Goal: Find specific page/section: Find specific page/section

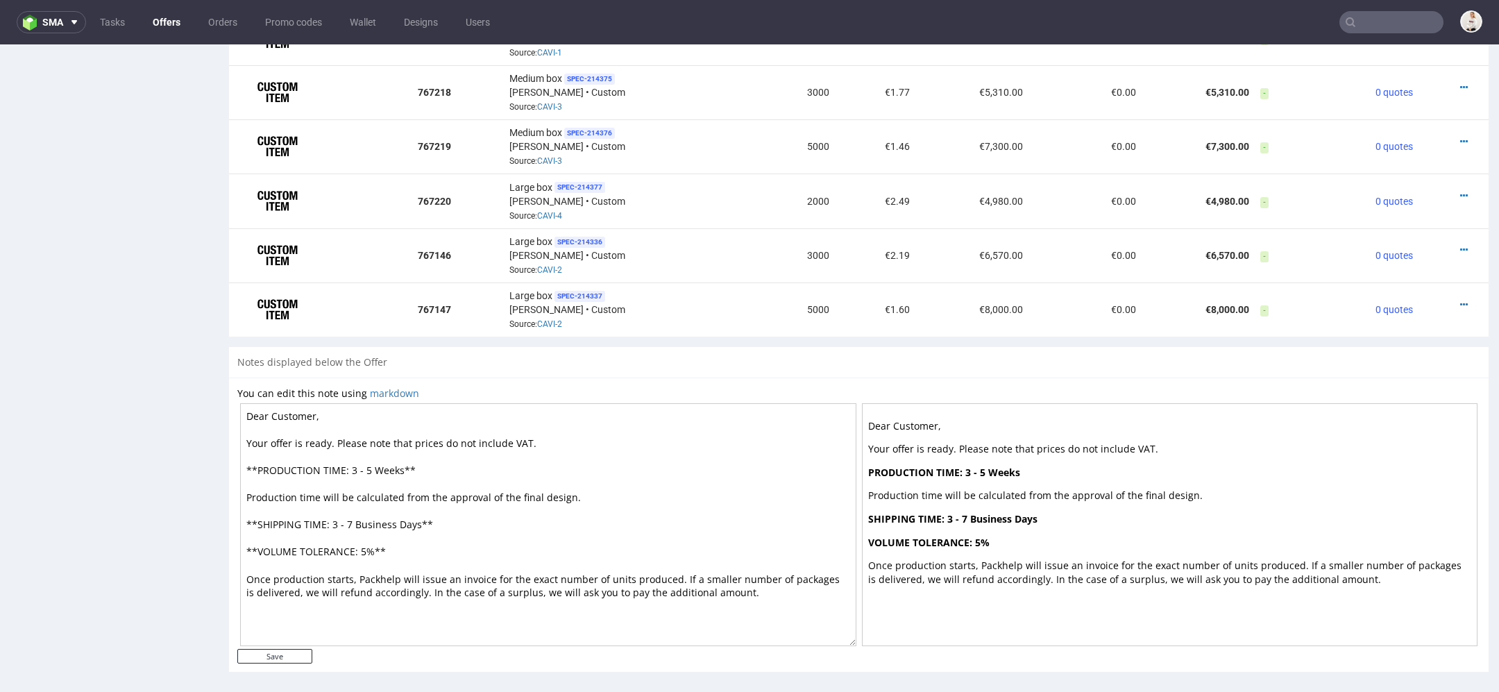
scroll to position [860, 0]
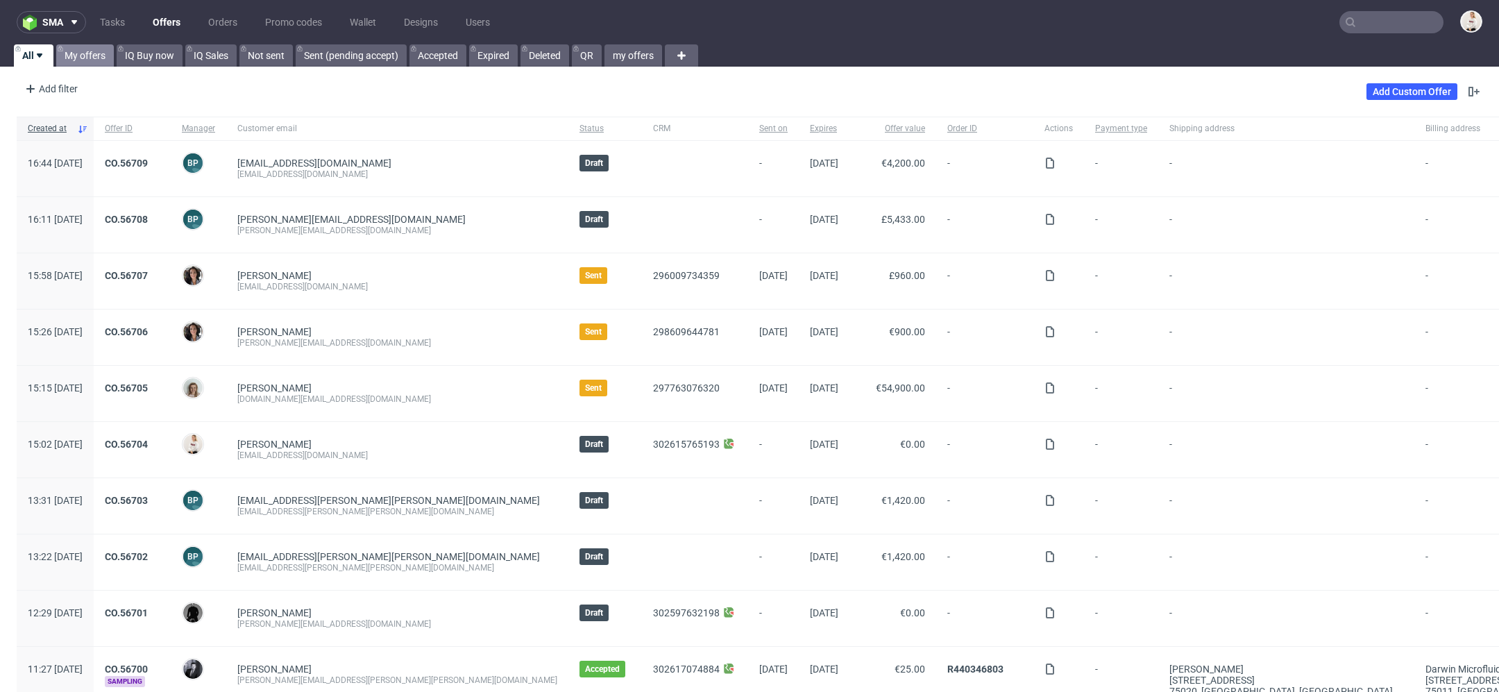
click at [100, 53] on link "My offers" at bounding box center [85, 55] width 58 height 22
